Goal: Task Accomplishment & Management: Manage account settings

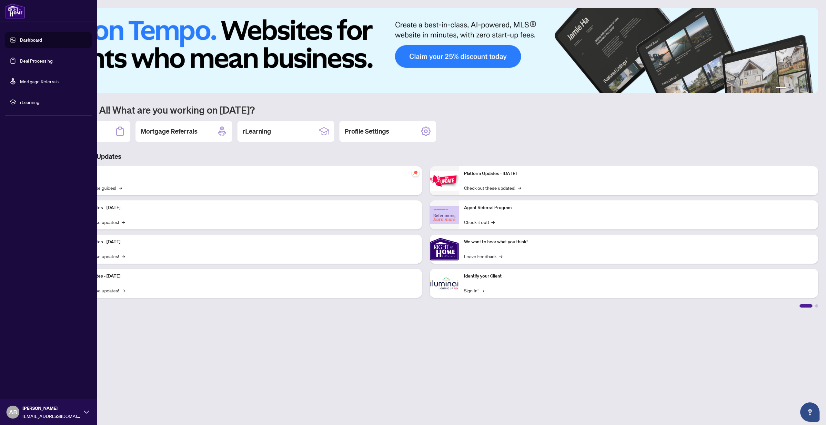
click at [29, 58] on link "Deal Processing" at bounding box center [36, 61] width 33 height 6
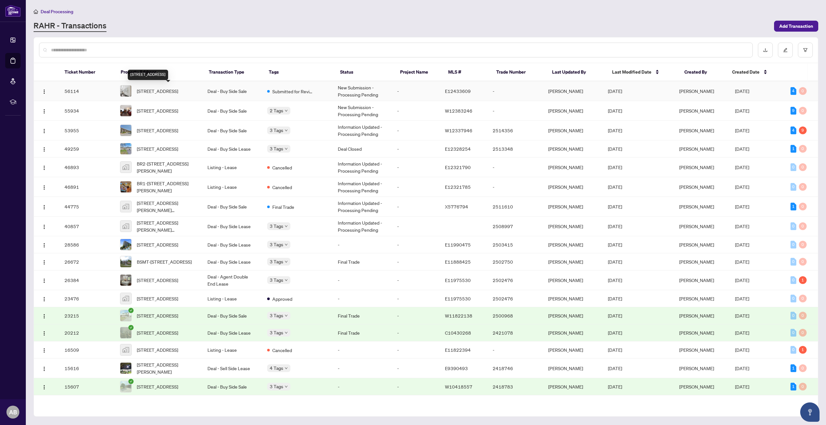
click at [178, 88] on span "[STREET_ADDRESS]" at bounding box center [157, 90] width 41 height 7
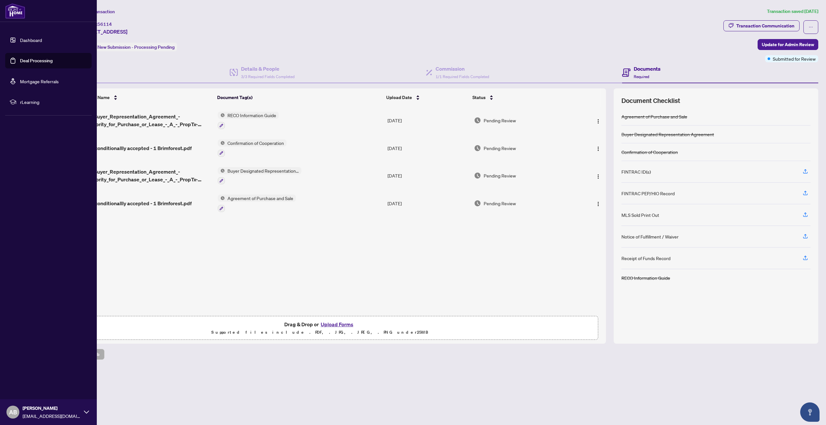
click at [30, 38] on link "Dashboard" at bounding box center [31, 40] width 22 height 6
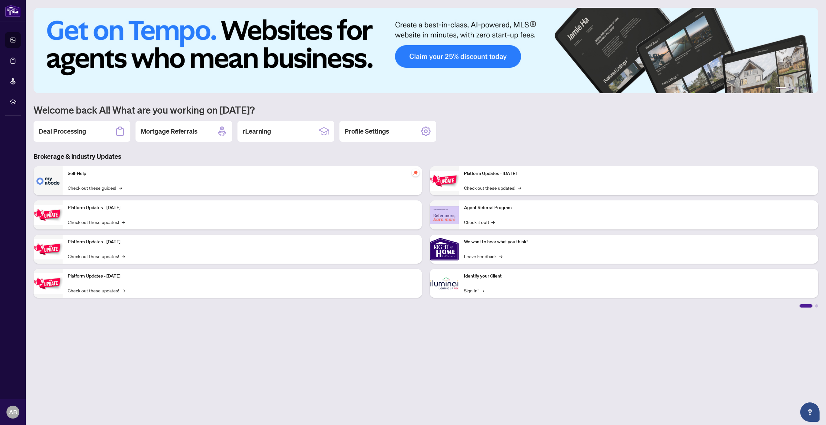
click at [448, 284] on img at bounding box center [444, 283] width 29 height 29
click at [472, 291] on link "Sign In! →" at bounding box center [474, 290] width 20 height 7
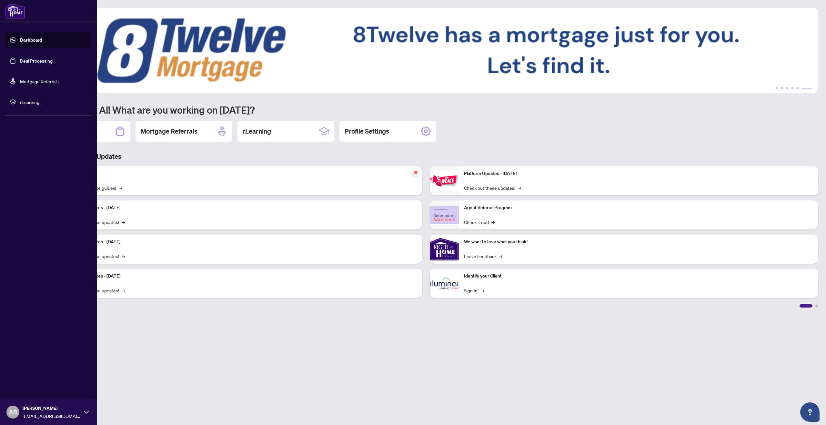
click at [34, 60] on link "Deal Processing" at bounding box center [36, 61] width 33 height 6
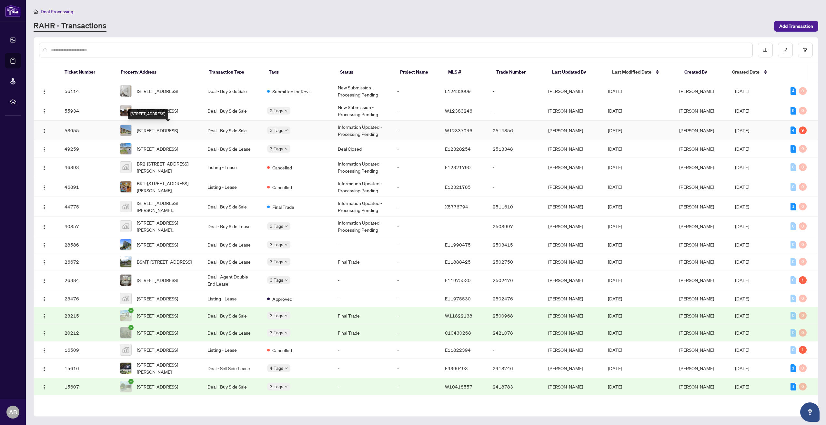
click at [166, 132] on span "517-1000 cedarglen, Mississauga, Ontario L5C 3X4, Canada" at bounding box center [157, 130] width 41 height 7
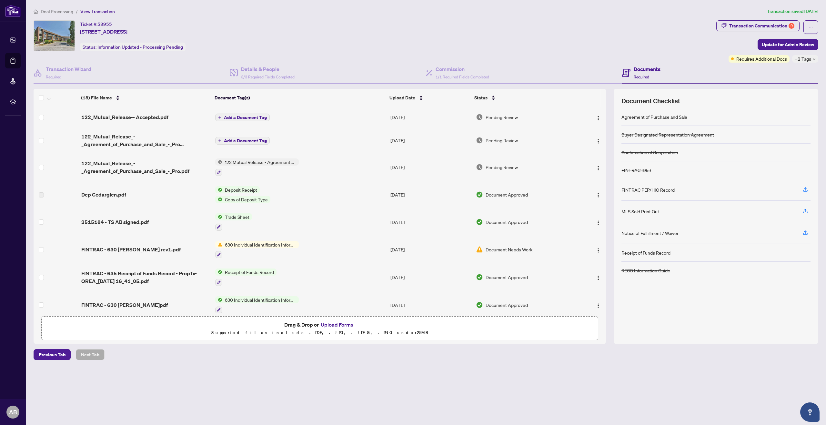
click at [337, 325] on button "Upload Forms" at bounding box center [337, 324] width 36 height 8
